Goal: Transaction & Acquisition: Purchase product/service

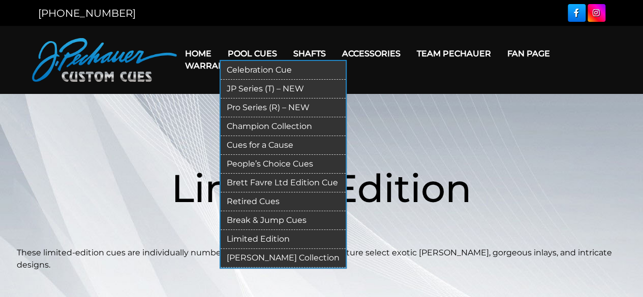
click at [258, 107] on link "Pro Series (R) – NEW" at bounding box center [282, 108] width 125 height 19
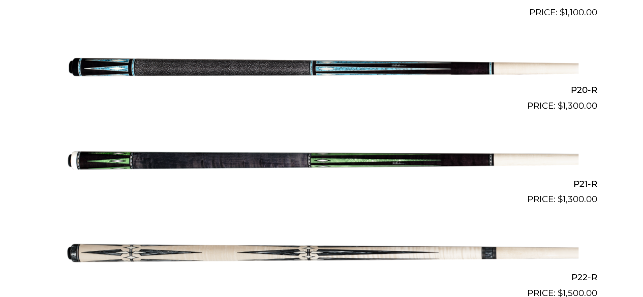
scroll to position [2076, 0]
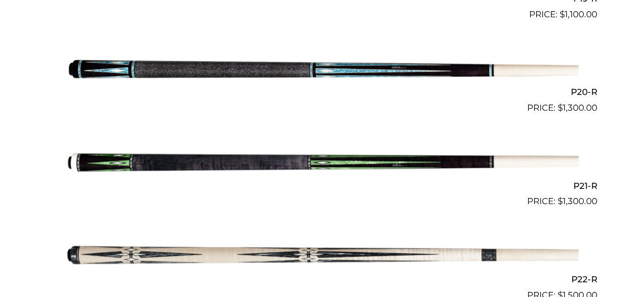
click at [282, 165] on img at bounding box center [321, 161] width 513 height 85
